Goal: Information Seeking & Learning: Learn about a topic

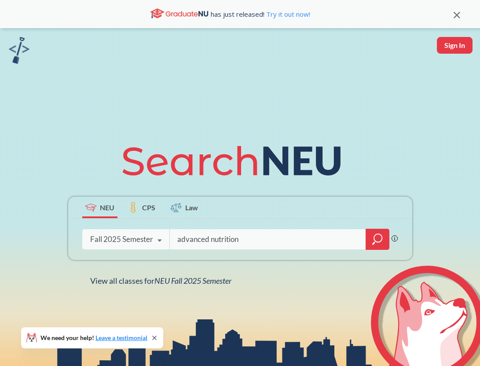
type input "advanced nutrition"
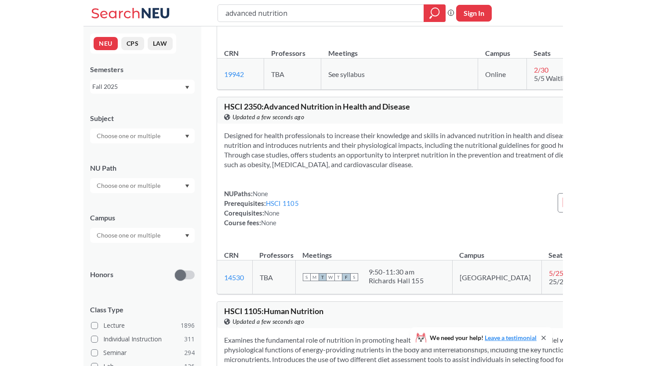
scroll to position [133, 0]
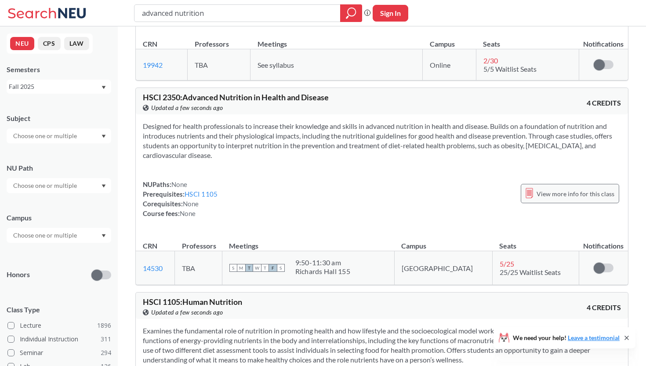
click at [479, 198] on icon at bounding box center [529, 193] width 7 height 11
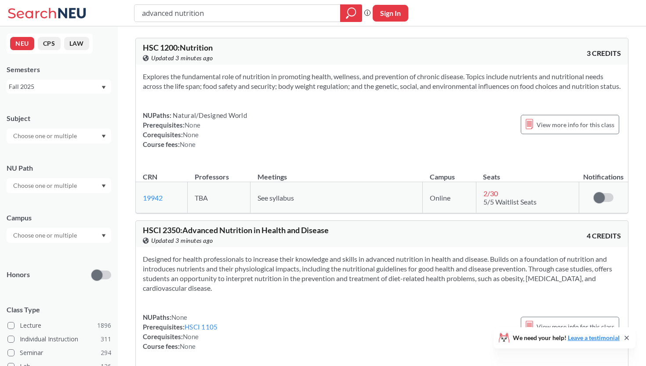
click at [213, 16] on input "advanced nutrition" at bounding box center [237, 13] width 193 height 15
type input "public health nutrition"
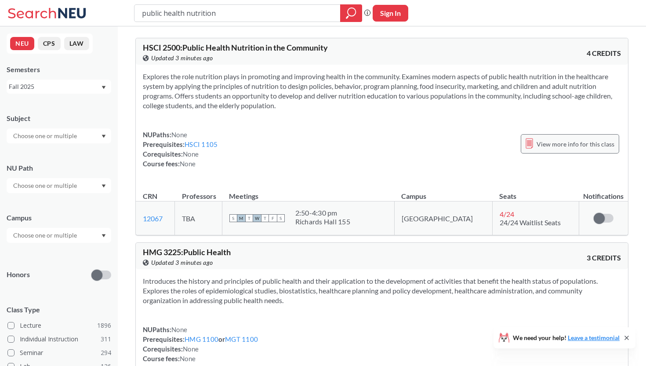
click at [479, 146] on span "View more info for this class" at bounding box center [576, 144] width 78 height 11
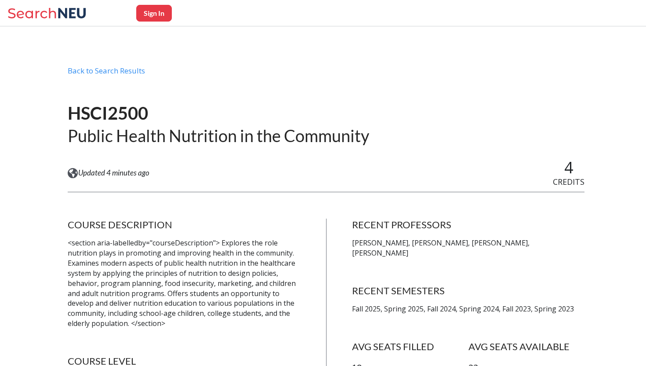
scroll to position [6, 0]
